Goal: Task Accomplishment & Management: Manage account settings

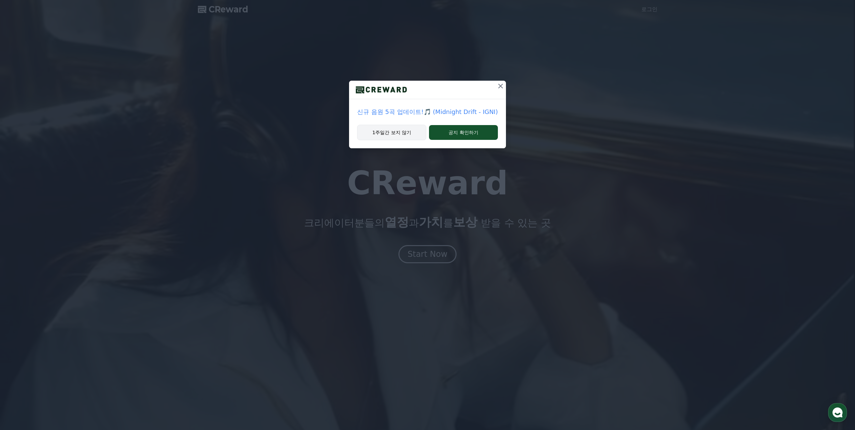
click at [391, 131] on button "1주일간 보지 않기" at bounding box center [391, 132] width 69 height 15
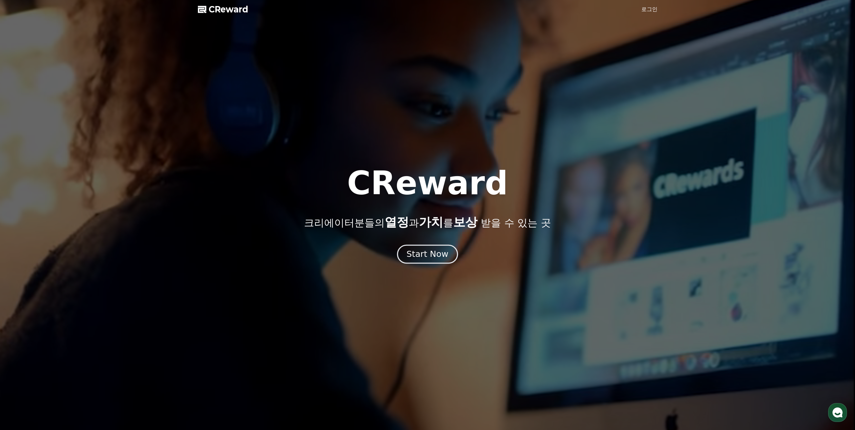
click at [429, 261] on button "Start Now" at bounding box center [427, 253] width 61 height 19
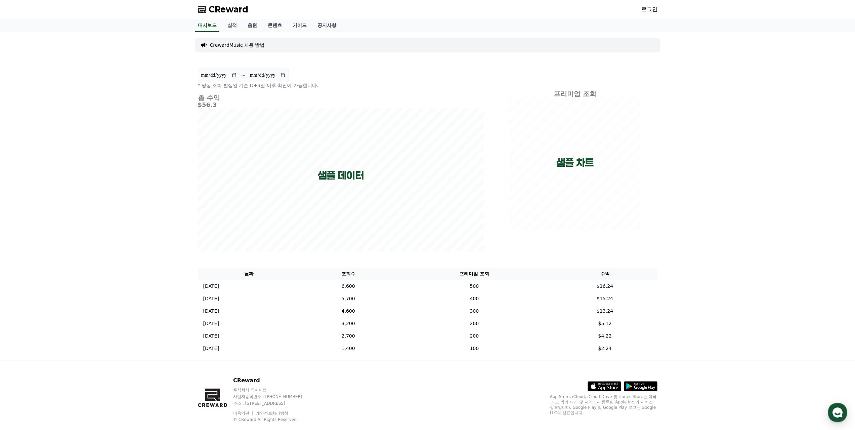
click at [239, 46] on p "CrewardMusic 사용 방법" at bounding box center [237, 45] width 55 height 7
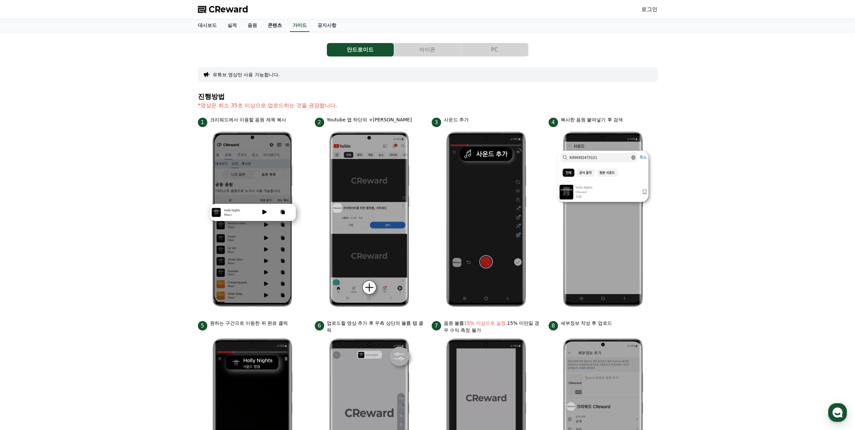
click at [263, 26] on link "콘텐츠" at bounding box center [274, 25] width 25 height 13
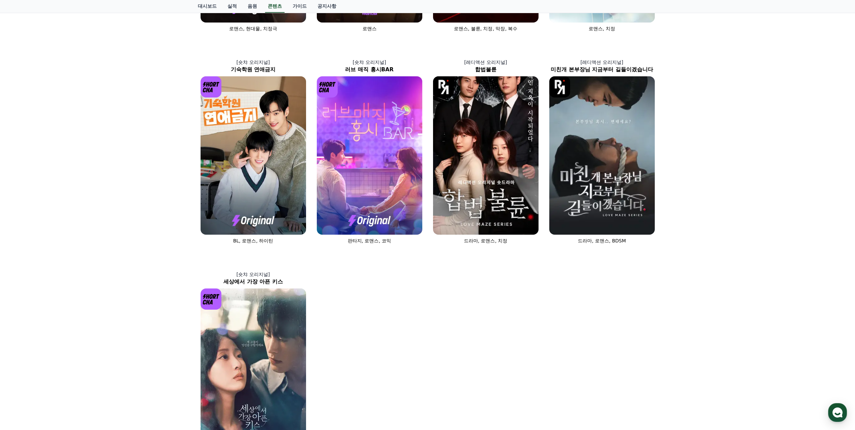
drag, startPoint x: 114, startPoint y: 311, endPoint x: 115, endPoint y: 304, distance: 7.2
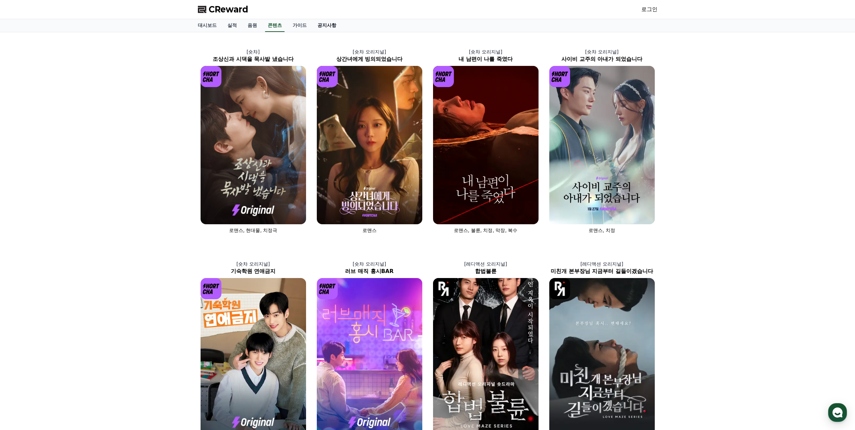
click at [322, 26] on link "공지사항" at bounding box center [327, 25] width 30 height 13
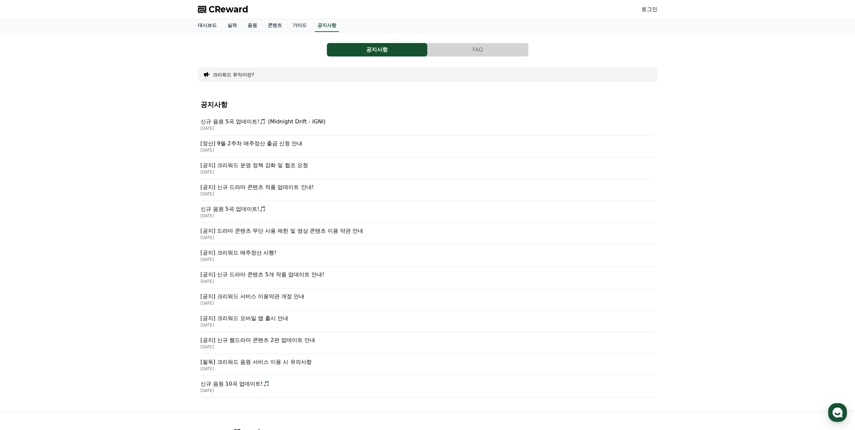
click at [279, 169] on p "[공지] 크리워드 운영 정책 강화 및 협조 요청" at bounding box center [428, 165] width 454 height 8
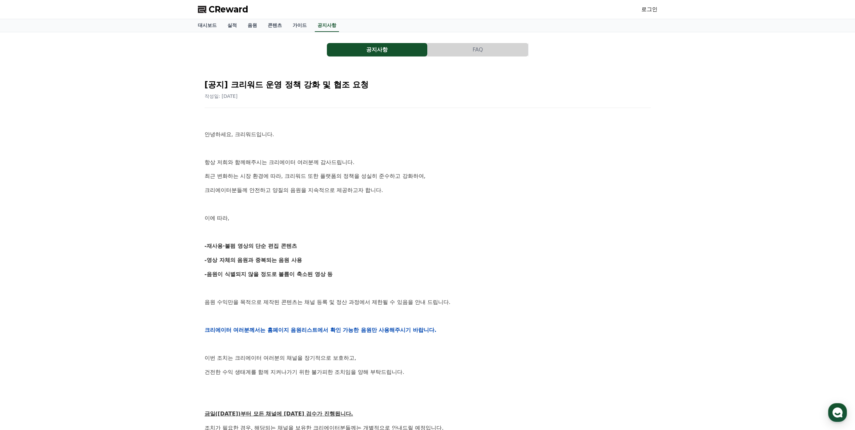
click at [648, 6] on link "로그인" at bounding box center [649, 9] width 16 height 8
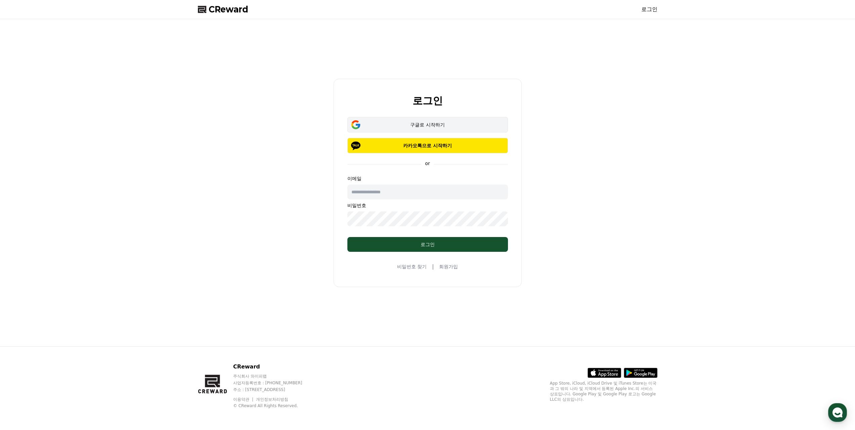
click at [456, 126] on div "구글로 시작하기" at bounding box center [427, 124] width 141 height 7
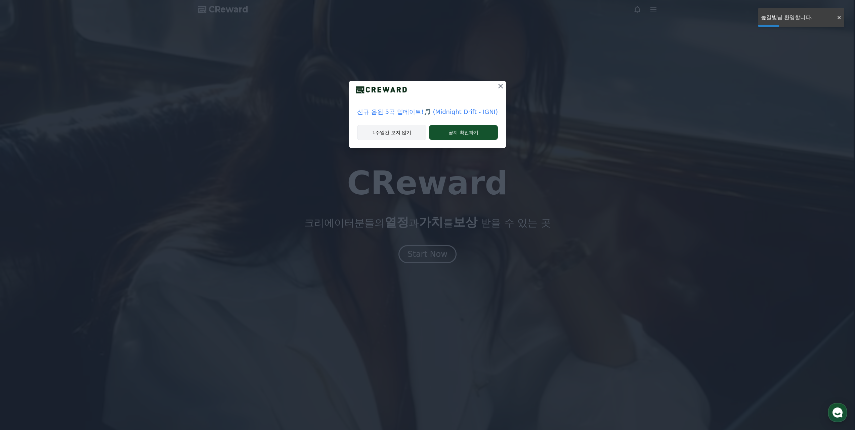
click at [407, 137] on button "1주일간 보지 않기" at bounding box center [391, 132] width 69 height 15
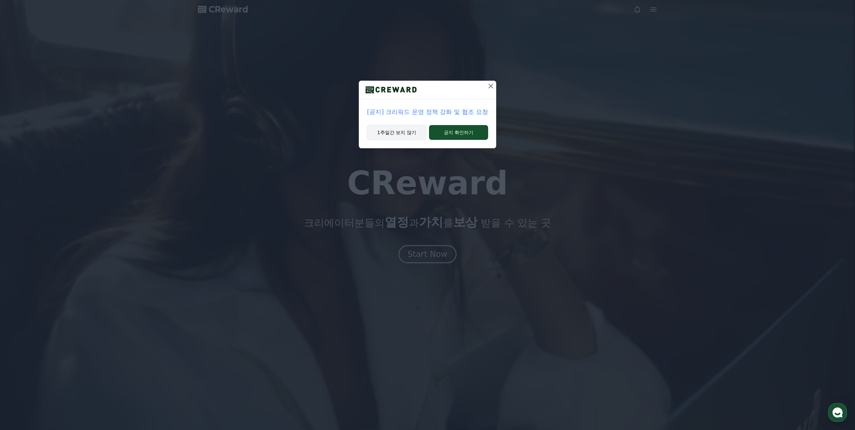
click at [394, 131] on button "1주일간 보지 않기" at bounding box center [396, 132] width 59 height 15
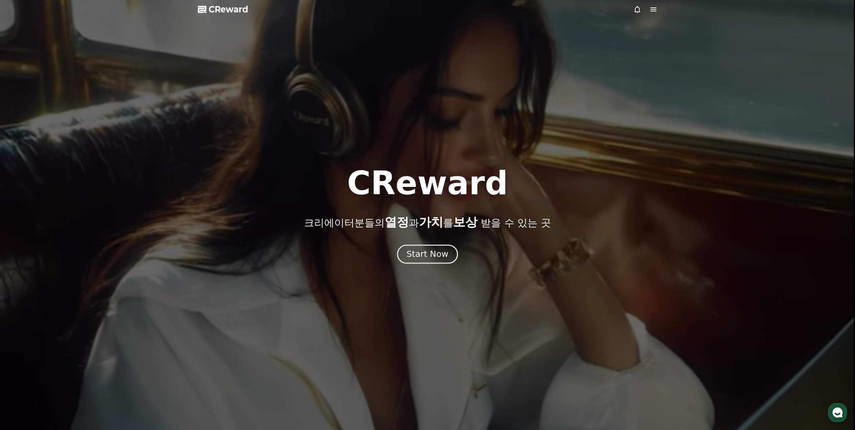
click at [433, 259] on div "Start Now" at bounding box center [427, 253] width 42 height 11
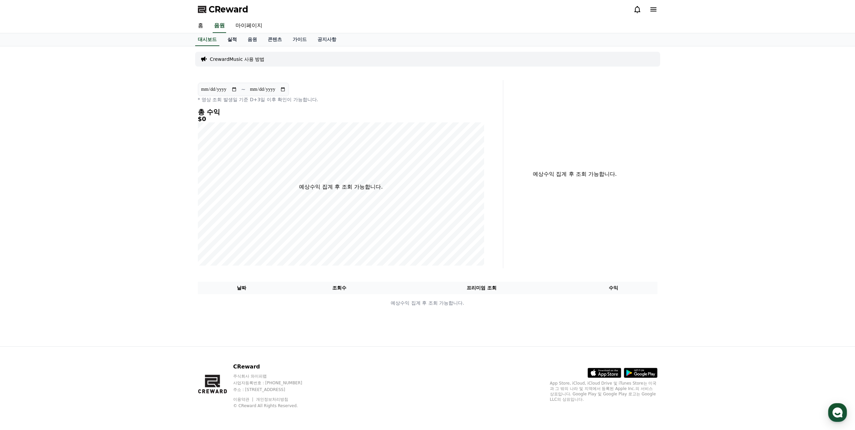
click at [233, 42] on link "실적" at bounding box center [232, 39] width 20 height 13
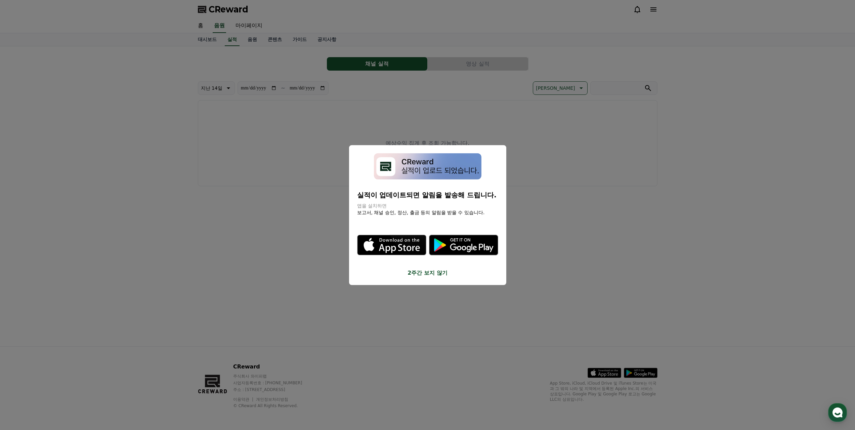
click at [295, 241] on button "close modal" at bounding box center [427, 215] width 855 height 430
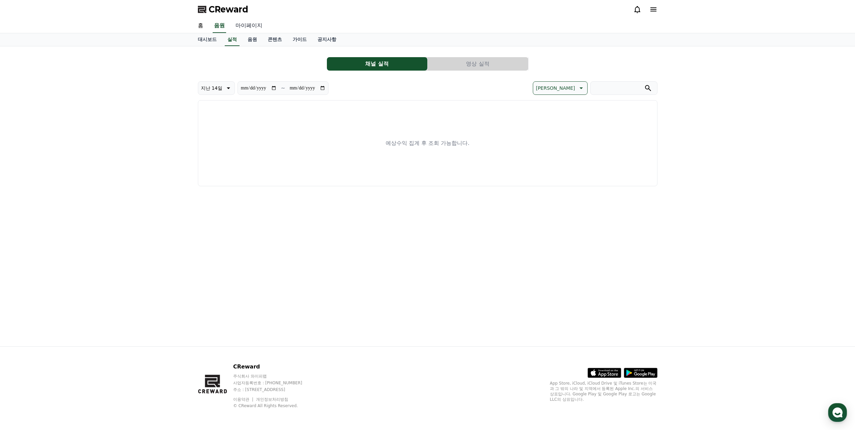
click at [251, 24] on link "마이페이지" at bounding box center [249, 26] width 38 height 14
select select "**********"
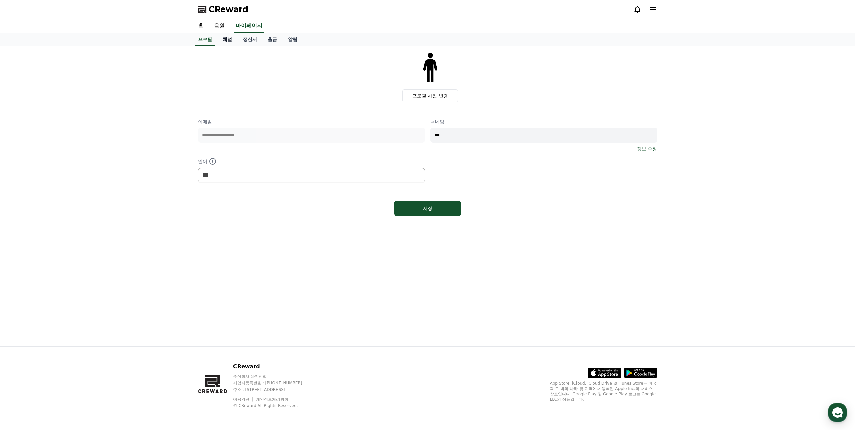
click at [227, 42] on link "채널" at bounding box center [227, 39] width 20 height 13
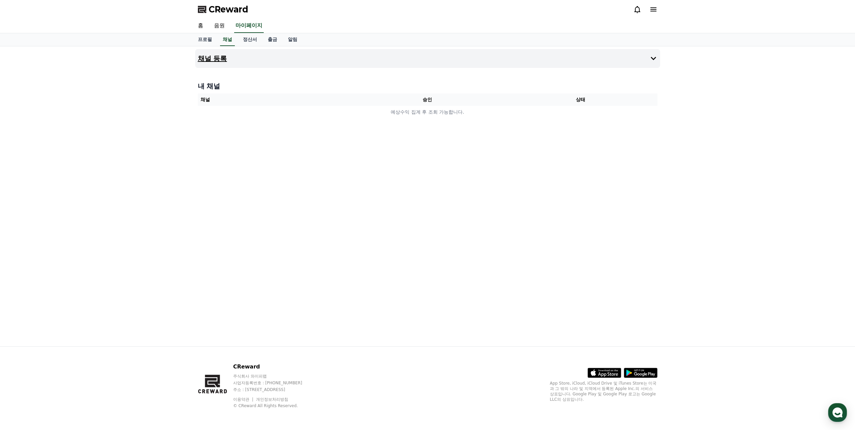
click at [650, 56] on icon at bounding box center [653, 58] width 8 height 8
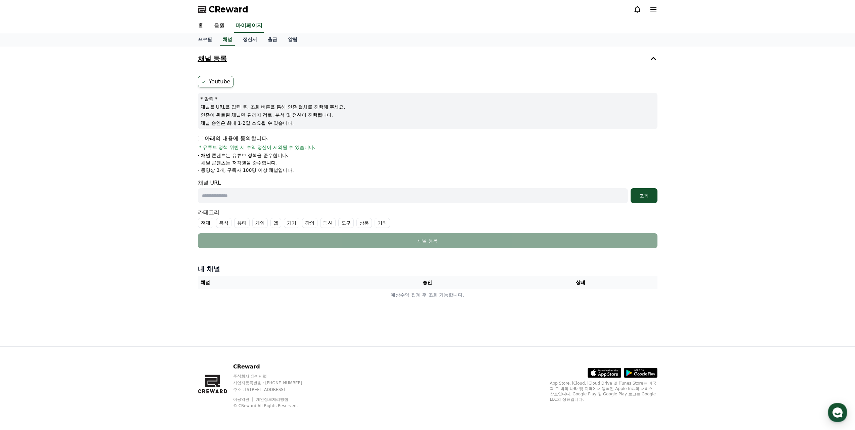
click at [250, 107] on p "채널을 URL을 입력 후, 조회 버튼을 통해 인증 절차를 진행해 주세요." at bounding box center [428, 106] width 454 height 7
click at [241, 134] on p "아래의 내용에 동의합니다." at bounding box center [233, 138] width 71 height 8
click at [241, 136] on p "아래의 내용에 동의합니다." at bounding box center [233, 138] width 71 height 8
click at [209, 137] on p "아래의 내용에 동의합니다." at bounding box center [233, 138] width 71 height 8
click at [277, 41] on link "출금" at bounding box center [272, 39] width 20 height 13
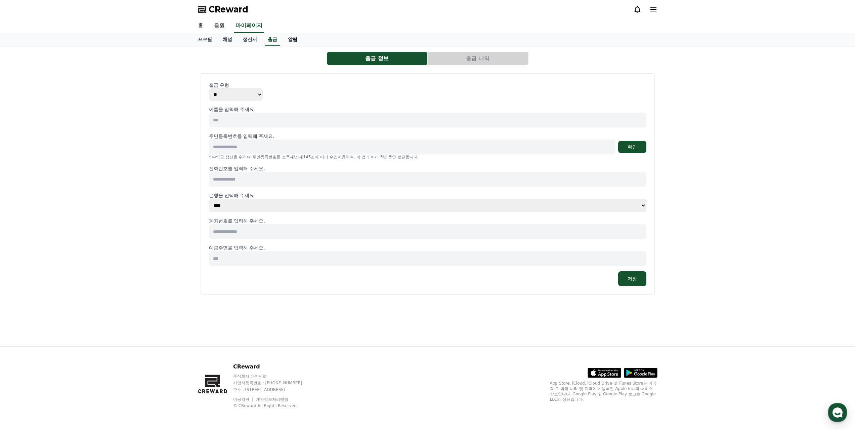
click at [291, 35] on link "알림" at bounding box center [292, 39] width 20 height 13
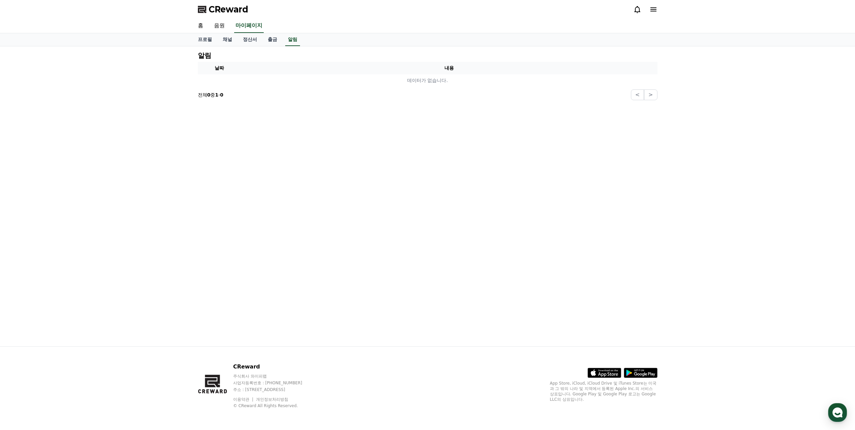
click at [186, 39] on div "프로필 채널 정산서 출금 알림" at bounding box center [427, 39] width 855 height 13
click at [206, 39] on link "프로필" at bounding box center [204, 39] width 25 height 13
select select "**********"
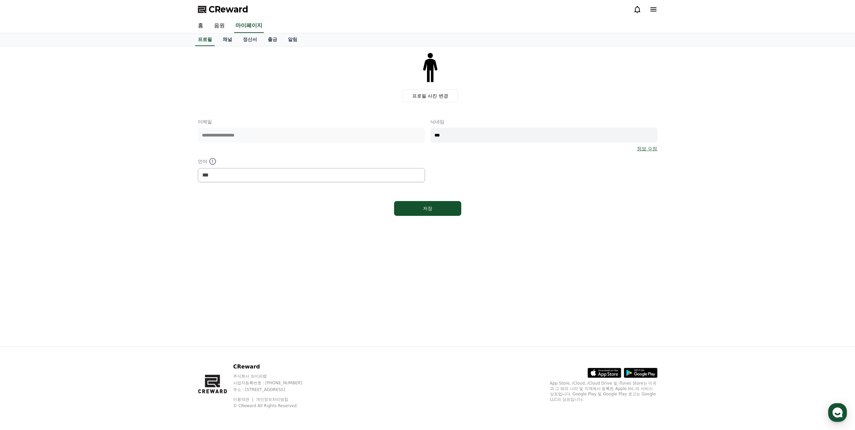
click at [220, 10] on span "CReward" at bounding box center [229, 9] width 40 height 11
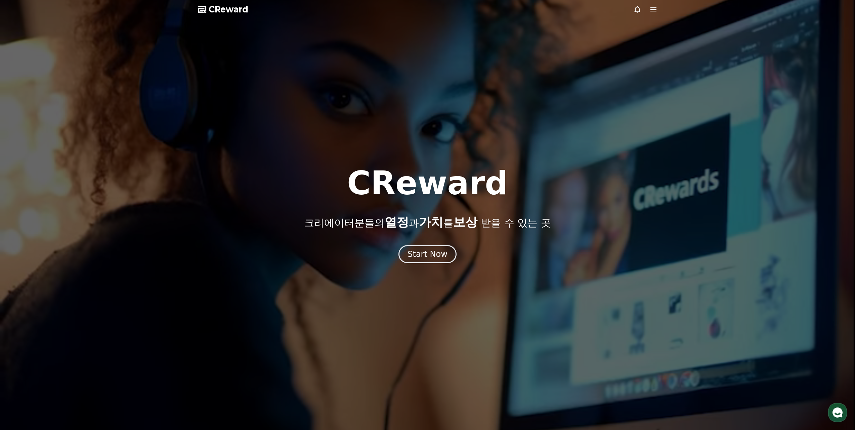
click at [651, 5] on div at bounding box center [427, 215] width 855 height 430
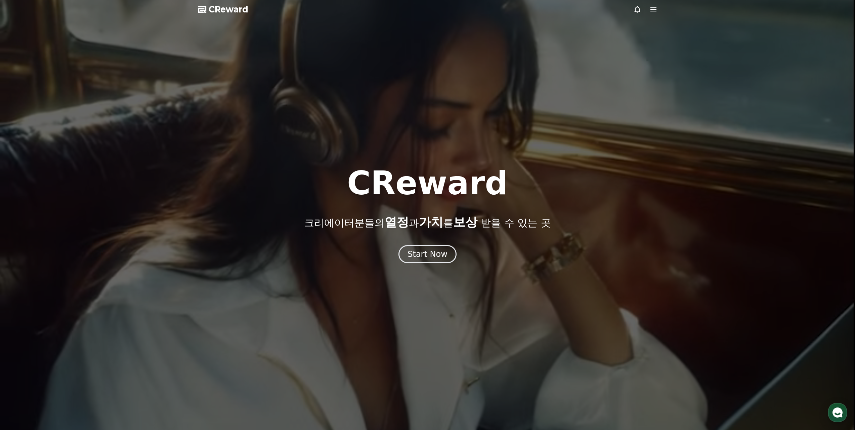
click at [656, 9] on icon at bounding box center [653, 9] width 6 height 4
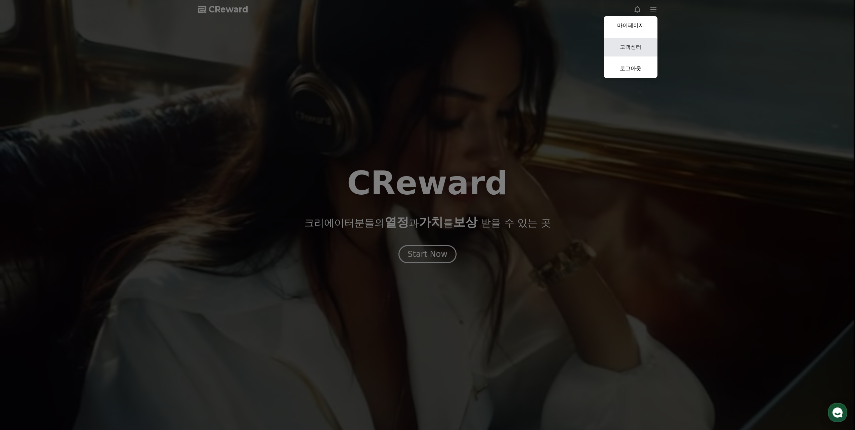
click at [623, 46] on link "고객센터" at bounding box center [631, 47] width 54 height 19
